Goal: Information Seeking & Learning: Learn about a topic

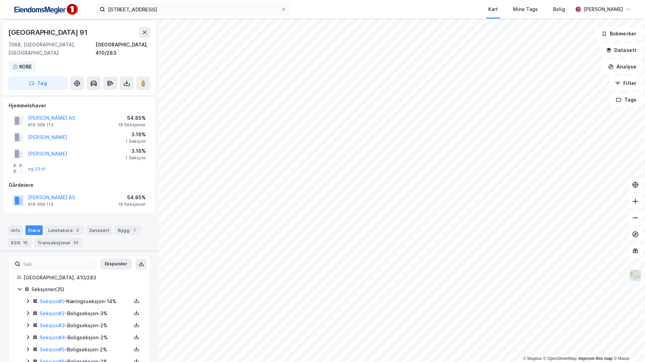
scroll to position [362, 0]
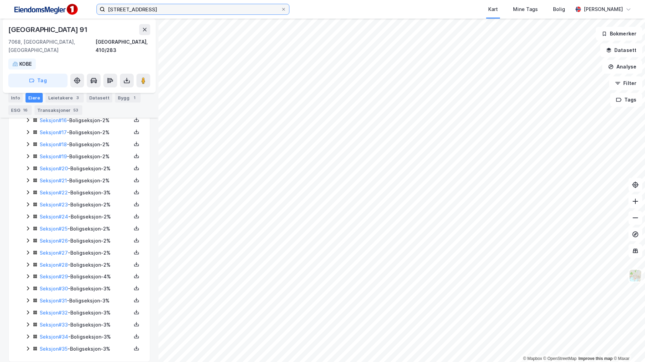
click at [164, 13] on input "[STREET_ADDRESS]" at bounding box center [193, 9] width 176 height 10
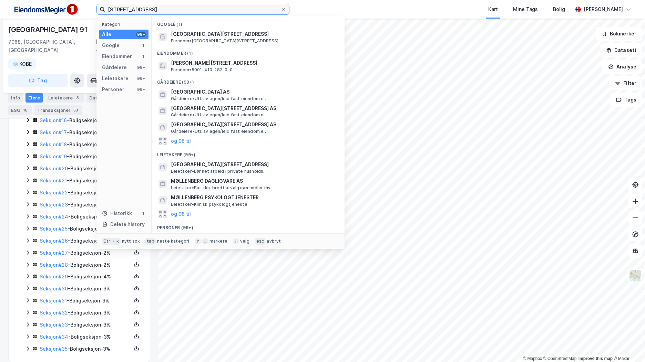
click at [164, 13] on input "[STREET_ADDRESS]" at bounding box center [193, 9] width 176 height 10
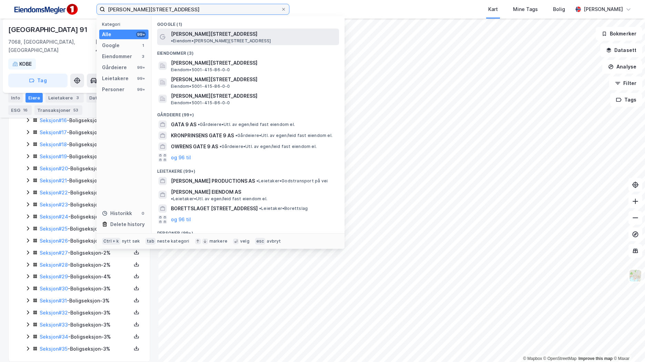
type input "[PERSON_NAME][STREET_ADDRESS]"
click at [196, 30] on span "[PERSON_NAME][STREET_ADDRESS]" at bounding box center [214, 34] width 86 height 8
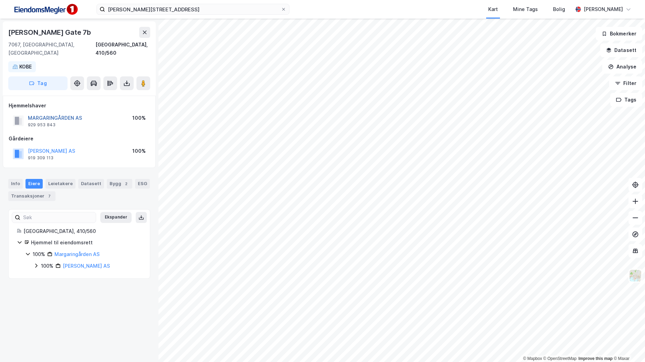
click at [0, 0] on button "MARGARINGÅRDEN AS" at bounding box center [0, 0] width 0 height 0
